Goal: Task Accomplishment & Management: Complete application form

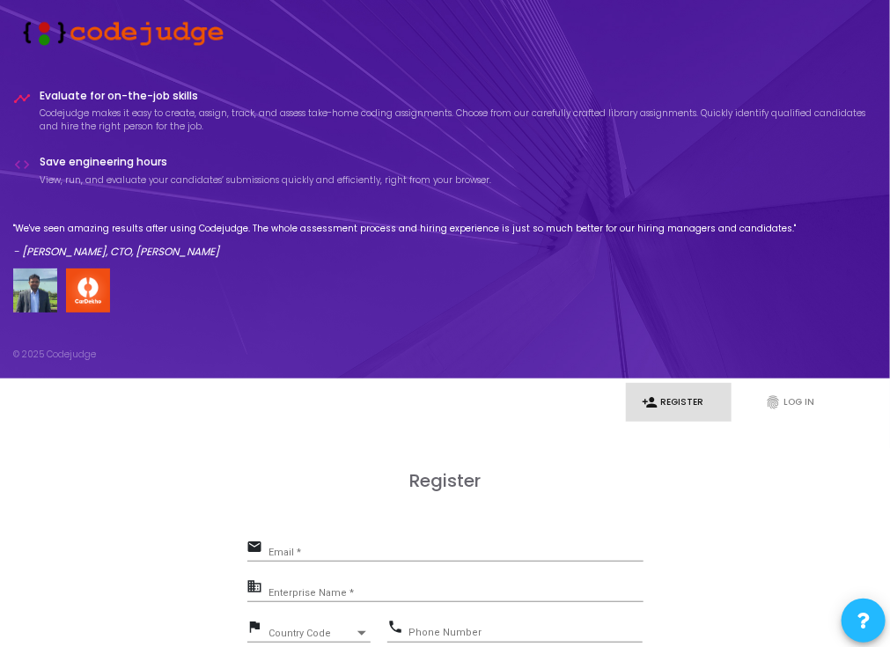
scroll to position [231, 0]
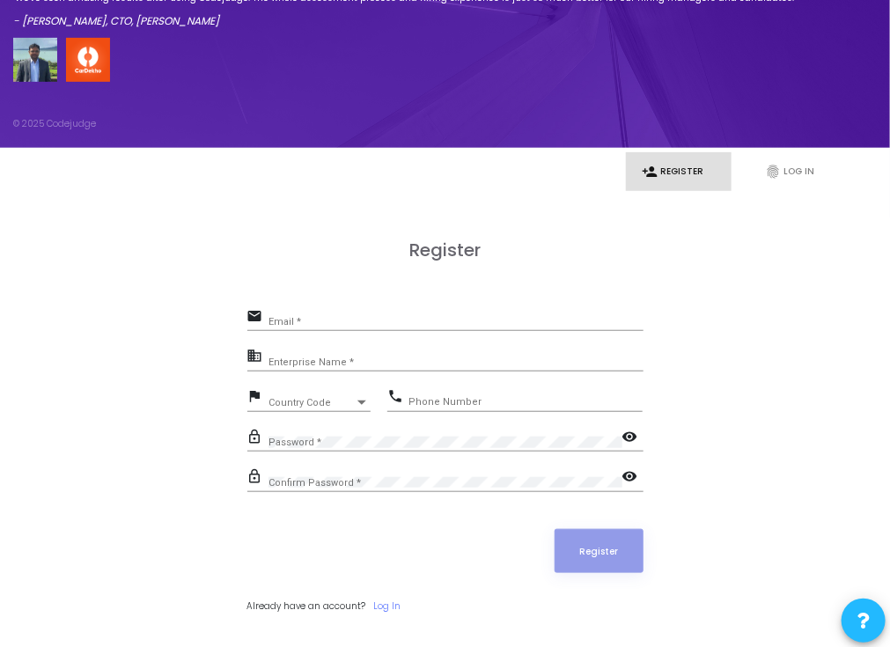
click at [324, 314] on div "Email *" at bounding box center [455, 318] width 375 height 25
click at [322, 318] on input "Email *" at bounding box center [455, 322] width 375 height 11
type input "[EMAIL_ADDRESS][DOMAIN_NAME]"
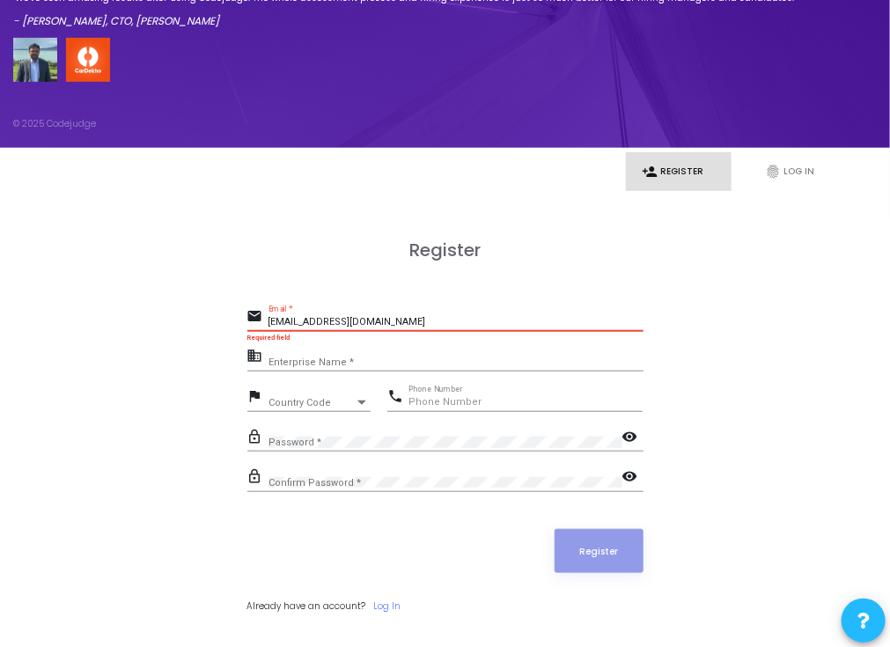
type input "08368413415"
click at [368, 354] on div "Enterprise Name *" at bounding box center [455, 358] width 375 height 25
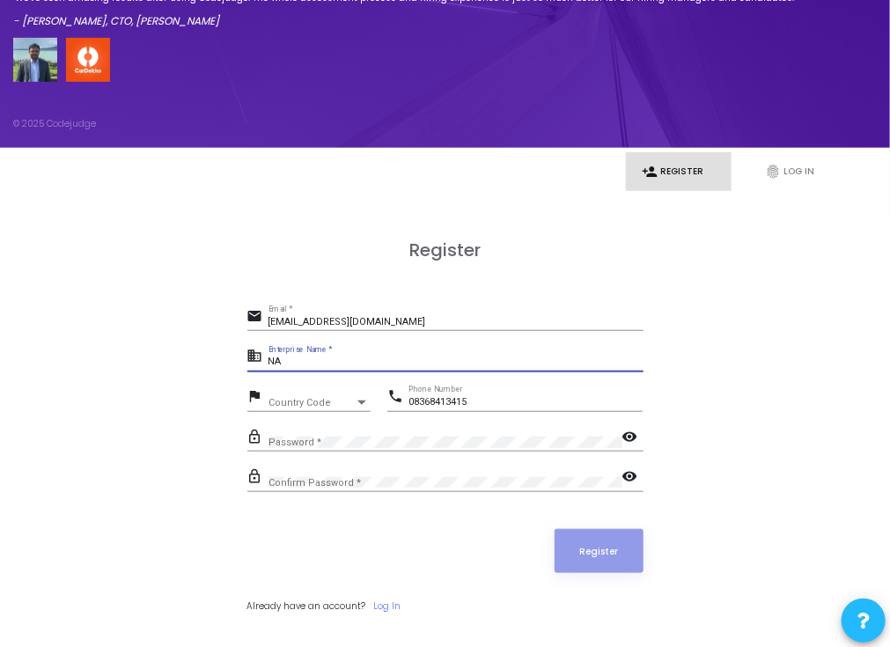
type input "NA"
click at [319, 399] on span "Country Code" at bounding box center [311, 403] width 86 height 10
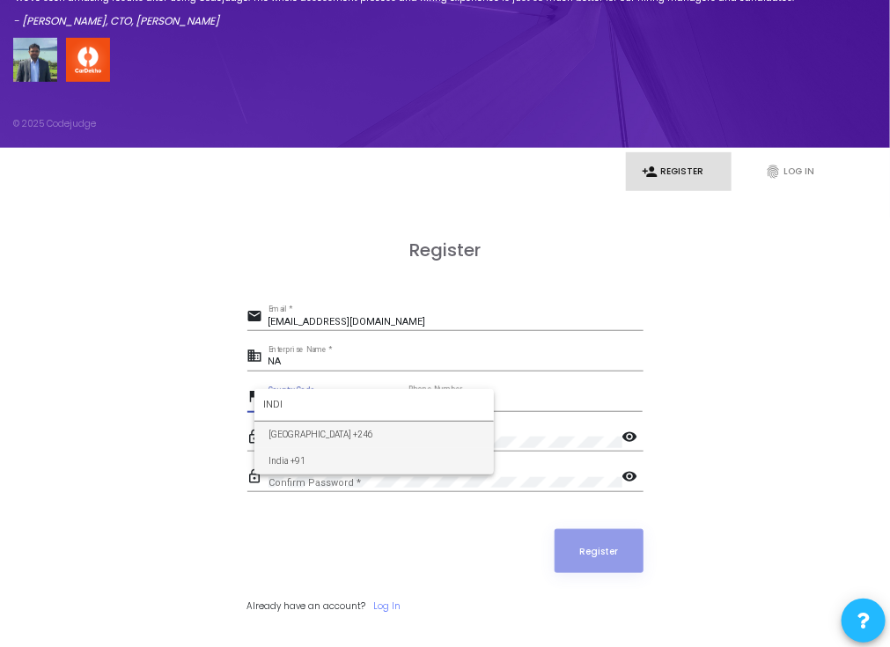
type input "INDI"
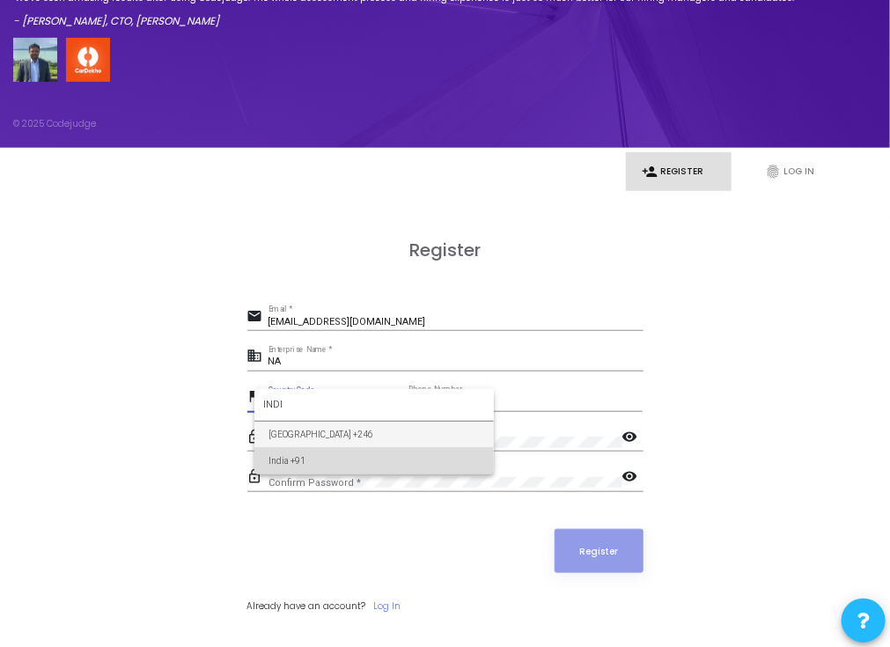
click at [317, 463] on span "India +91" at bounding box center [373, 461] width 211 height 26
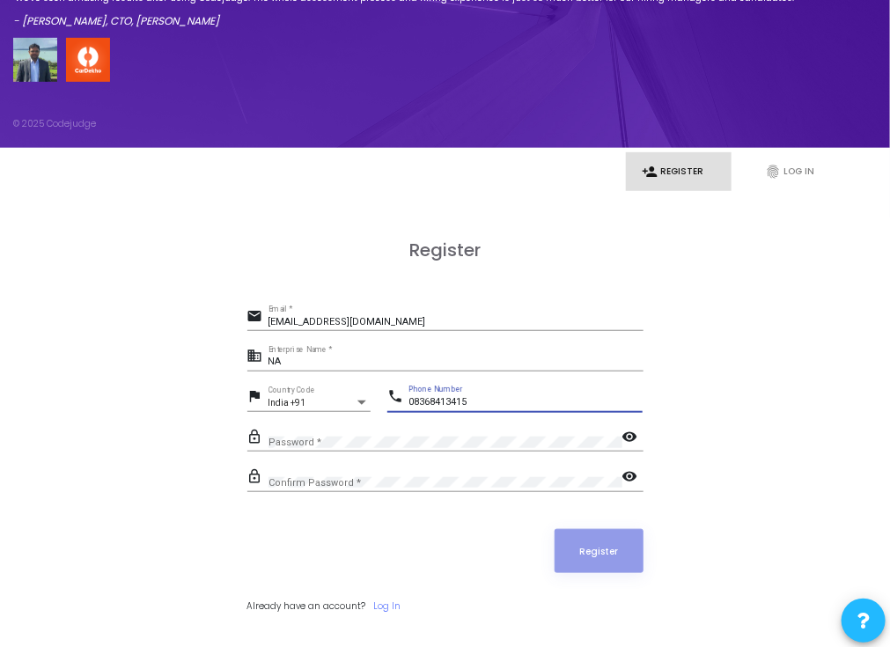
click at [414, 402] on input "08368413415" at bounding box center [525, 402] width 234 height 11
type input "8368413415"
click at [423, 444] on div "Password *" at bounding box center [445, 439] width 354 height 25
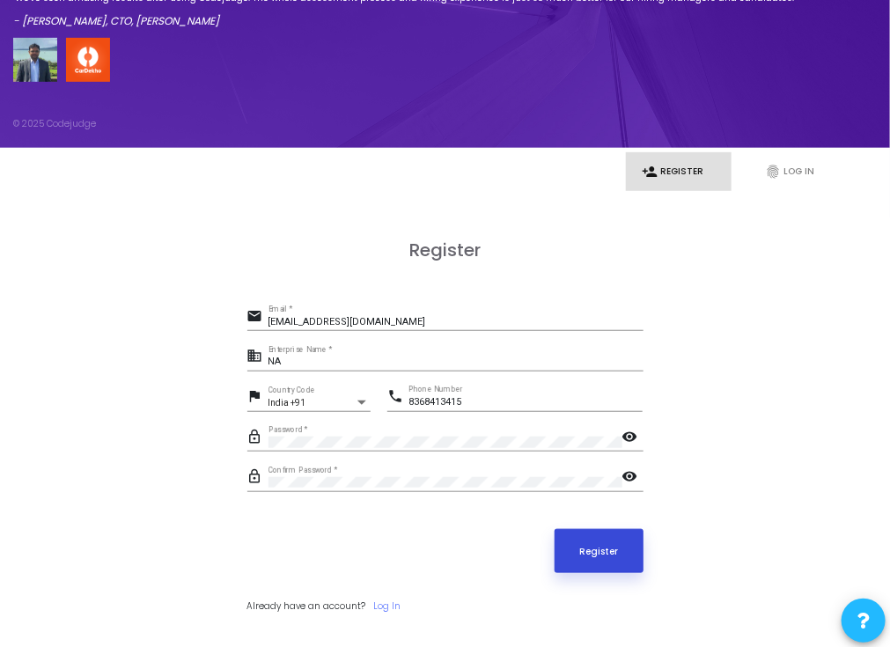
click at [641, 552] on button "Register" at bounding box center [598, 551] width 89 height 44
